Goal: Task Accomplishment & Management: Use online tool/utility

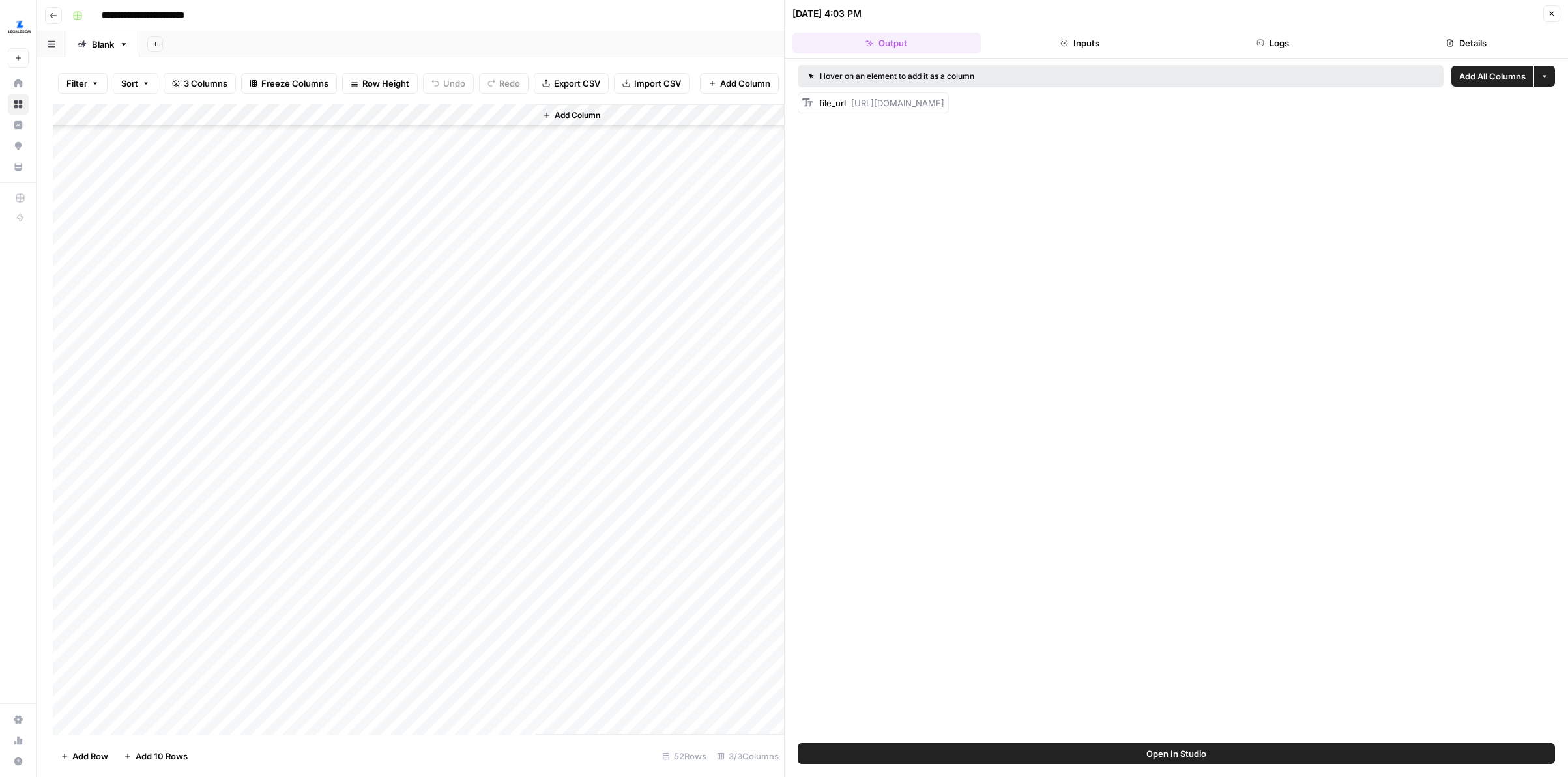
scroll to position [564, 0]
click at [343, 520] on div "Add Column" at bounding box center [418, 419] width 731 height 630
click at [338, 544] on div "Add Column" at bounding box center [418, 419] width 731 height 630
click at [336, 567] on div "Add Column" at bounding box center [418, 419] width 731 height 630
click at [338, 589] on div "Add Column" at bounding box center [418, 419] width 731 height 630
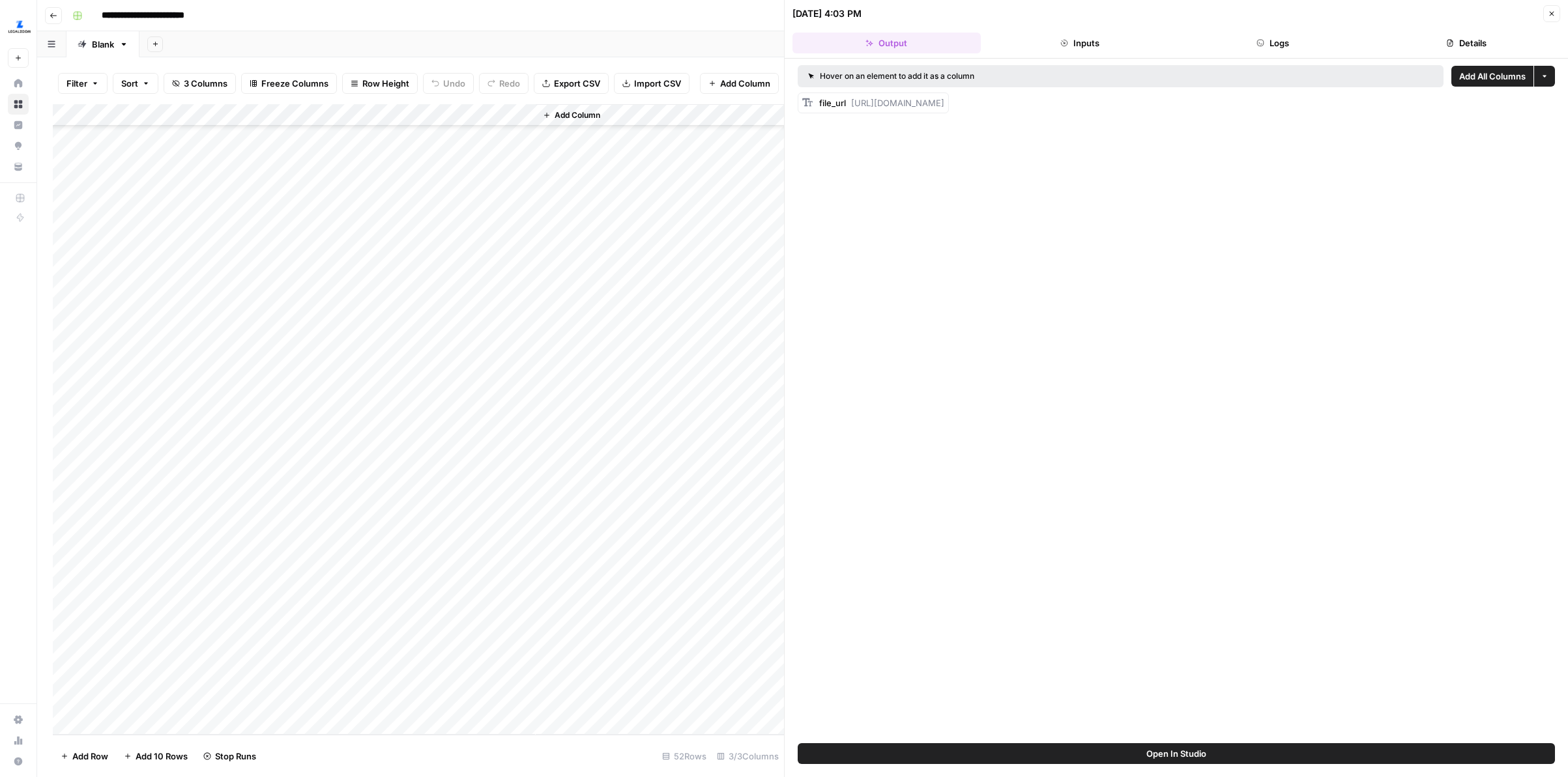
click at [332, 610] on div "Add Column" at bounding box center [418, 419] width 731 height 630
click at [336, 638] on div "Add Column" at bounding box center [418, 419] width 731 height 630
click at [335, 658] on div "Add Column" at bounding box center [418, 419] width 731 height 630
click at [333, 677] on div "Add Column" at bounding box center [418, 419] width 731 height 630
click at [336, 702] on div "Add Column" at bounding box center [418, 419] width 731 height 630
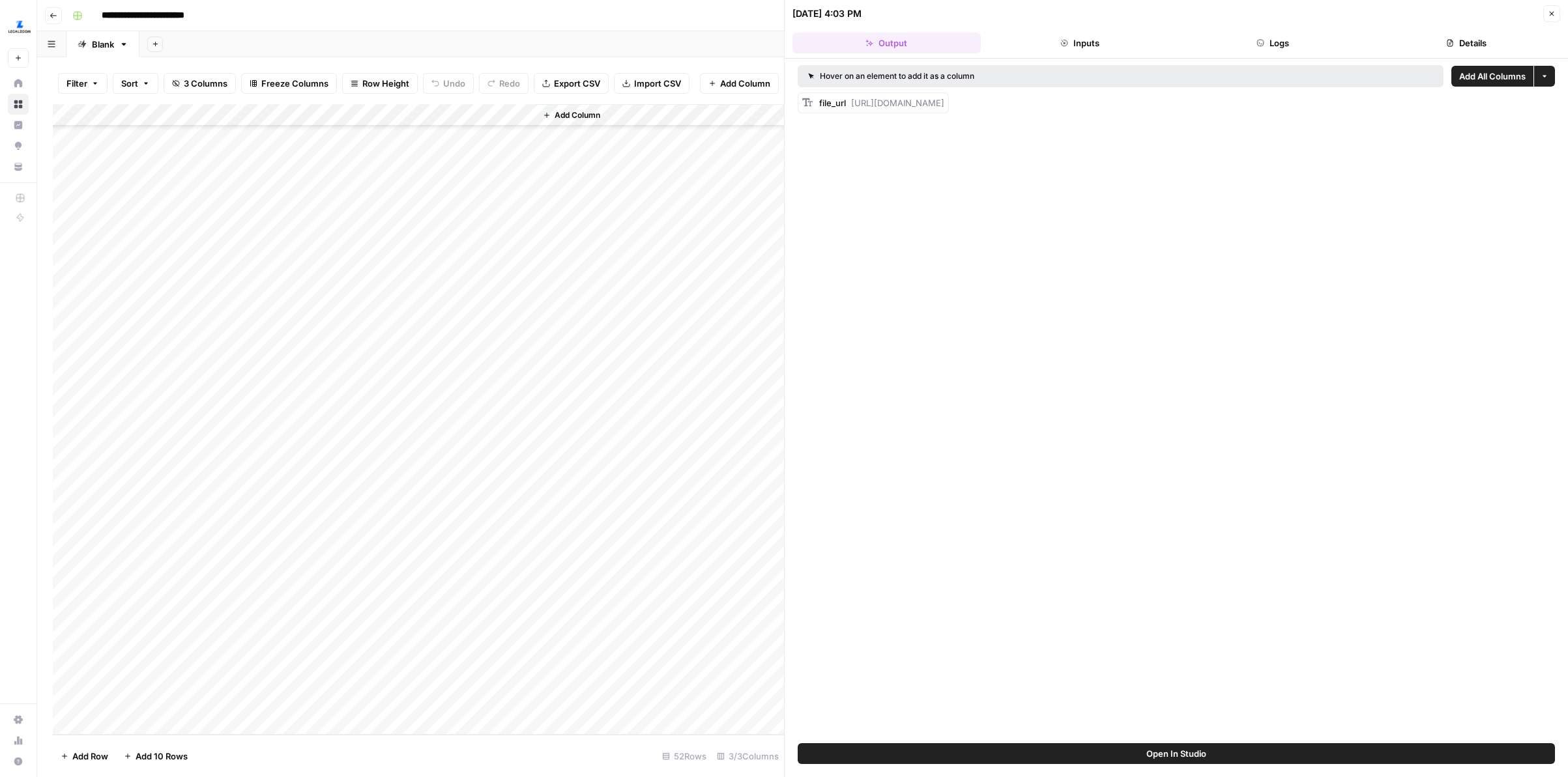
click at [346, 678] on div "Add Column" at bounding box center [418, 419] width 731 height 630
